Goal: Find specific page/section: Locate a particular part of the current website

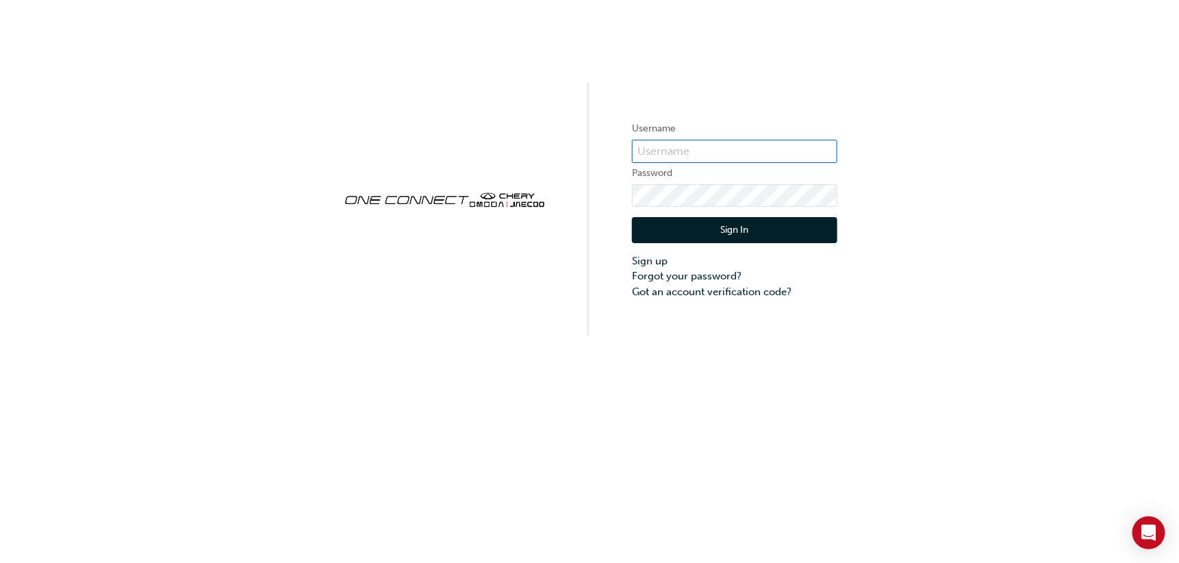
click at [748, 153] on input "text" at bounding box center [734, 151] width 205 height 23
paste input "CHAU1561"
type input "CHAU1561"
click at [637, 227] on button "Sign In" at bounding box center [734, 230] width 205 height 26
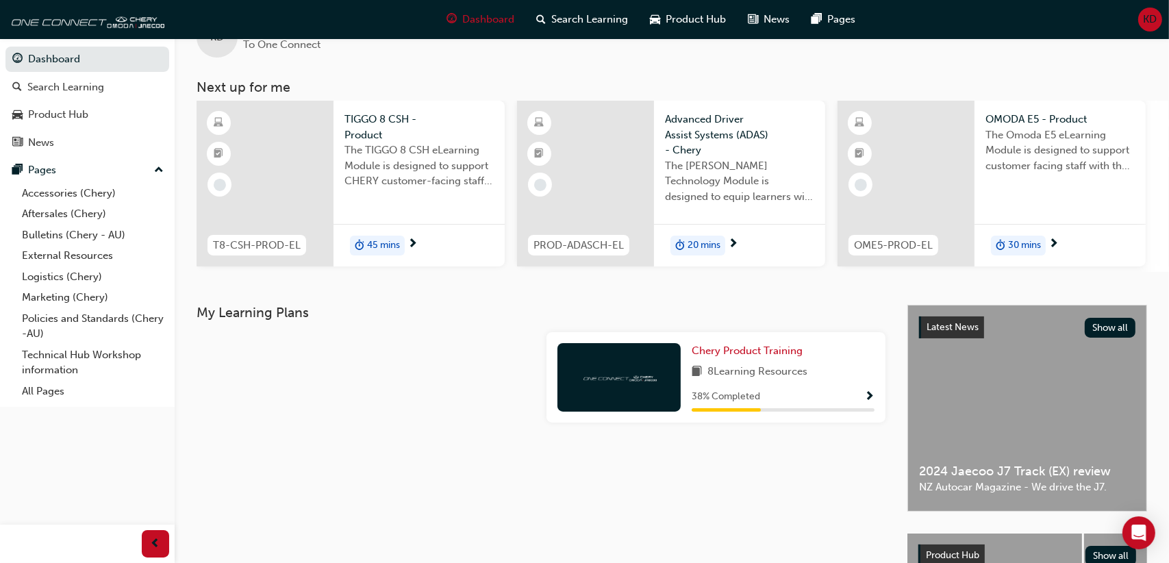
scroll to position [68, 0]
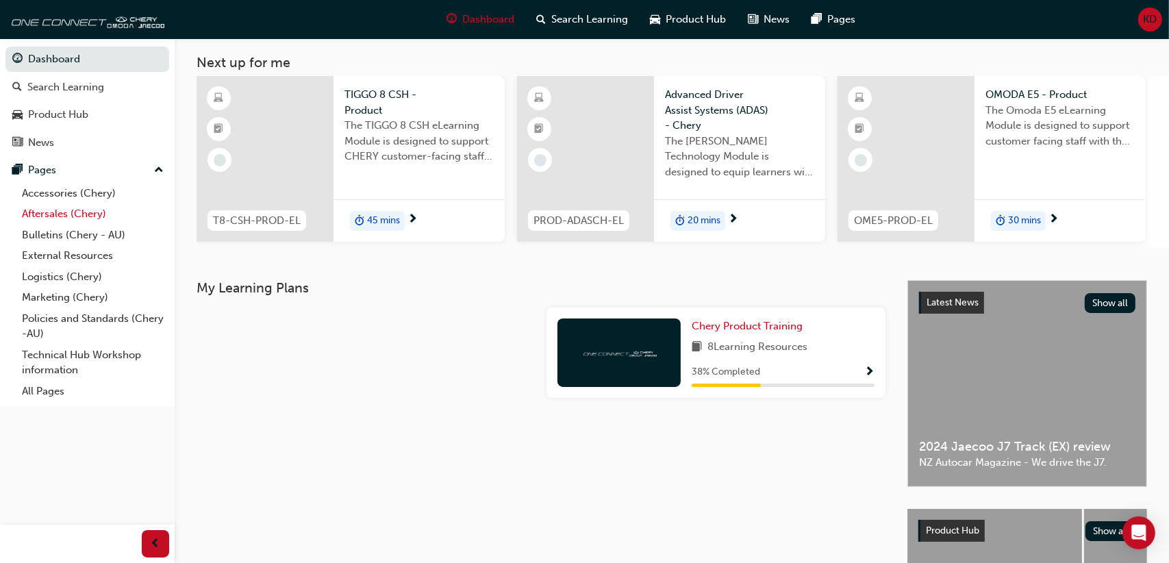
click at [60, 214] on link "Aftersales (Chery)" at bounding box center [92, 213] width 153 height 21
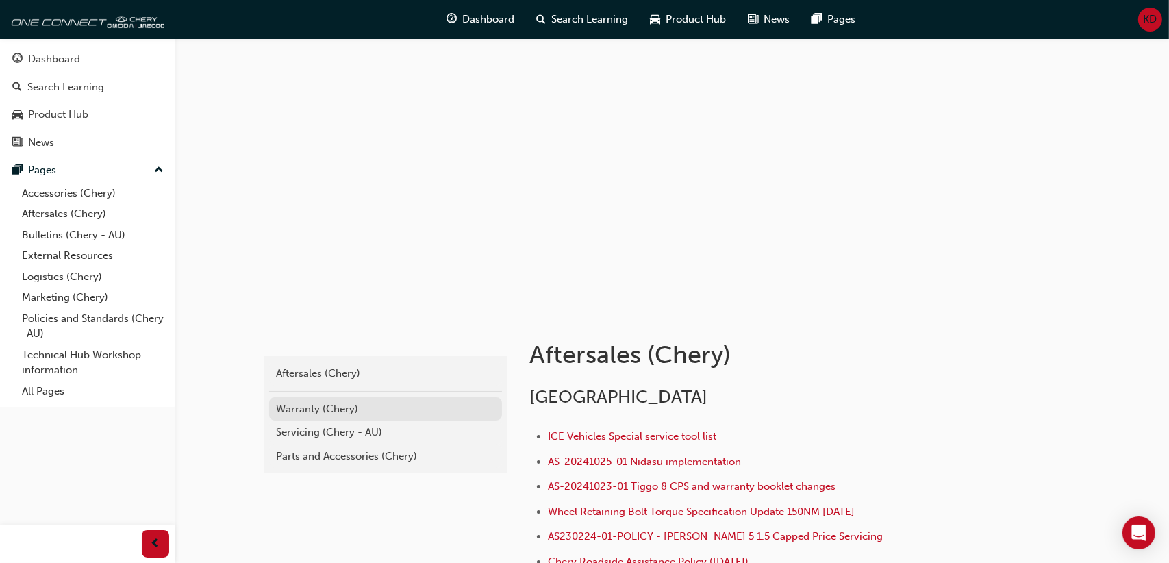
click at [306, 412] on div "Warranty (Chery)" at bounding box center [385, 409] width 219 height 16
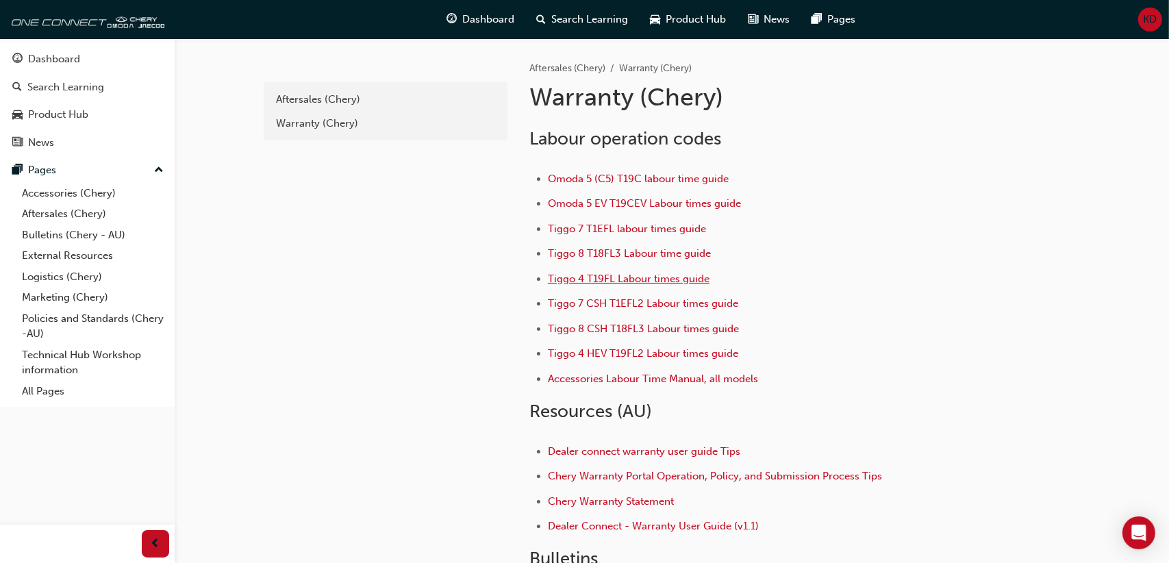
click at [631, 278] on span "Tiggo 4 T19FL Labour times guide" at bounding box center [629, 278] width 162 height 12
